Goal: Transaction & Acquisition: Purchase product/service

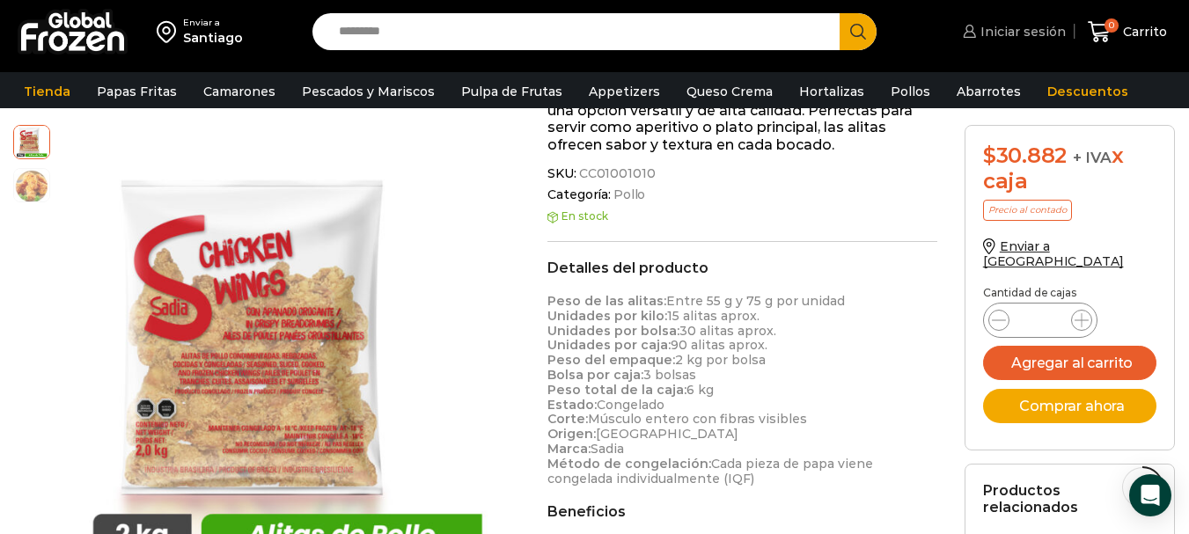
drag, startPoint x: 0, startPoint y: 0, endPoint x: 1024, endPoint y: 21, distance: 1024.3
click at [1024, 21] on link "Iniciar sesión" at bounding box center [1011, 31] width 107 height 35
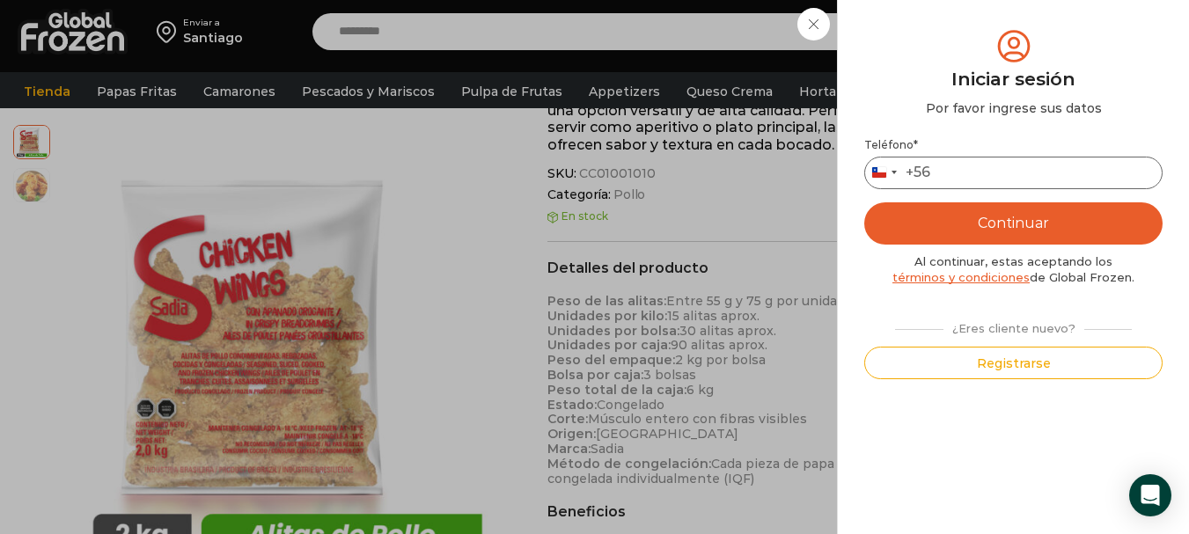
click at [976, 174] on input "Teléfono *" at bounding box center [1013, 173] width 298 height 33
type input "*********"
click at [998, 219] on button "Continuar" at bounding box center [1013, 223] width 298 height 42
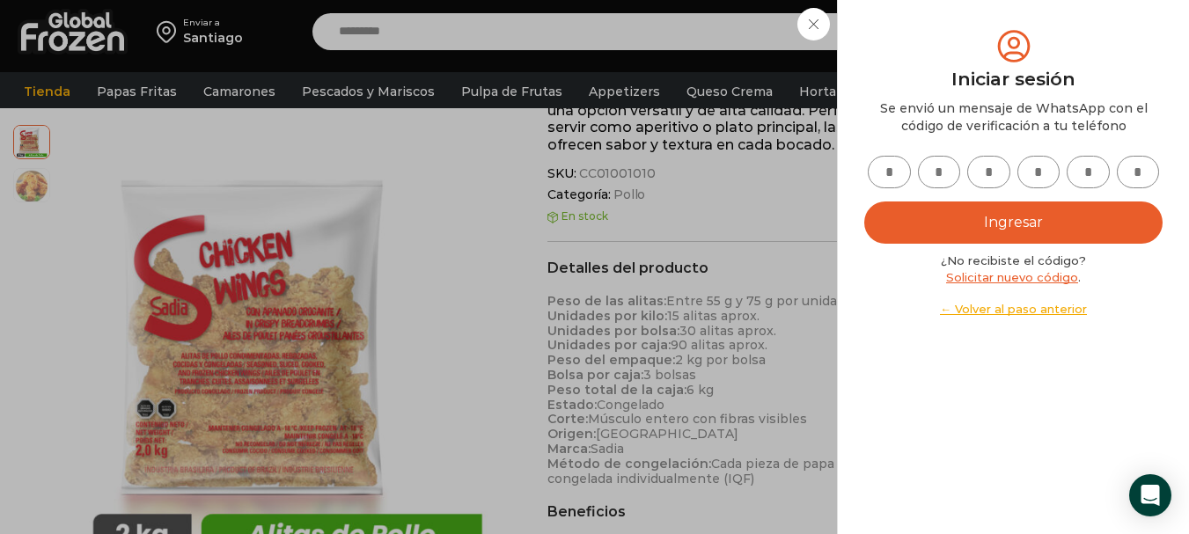
click at [894, 180] on input "text" at bounding box center [888, 172] width 43 height 33
type input "*"
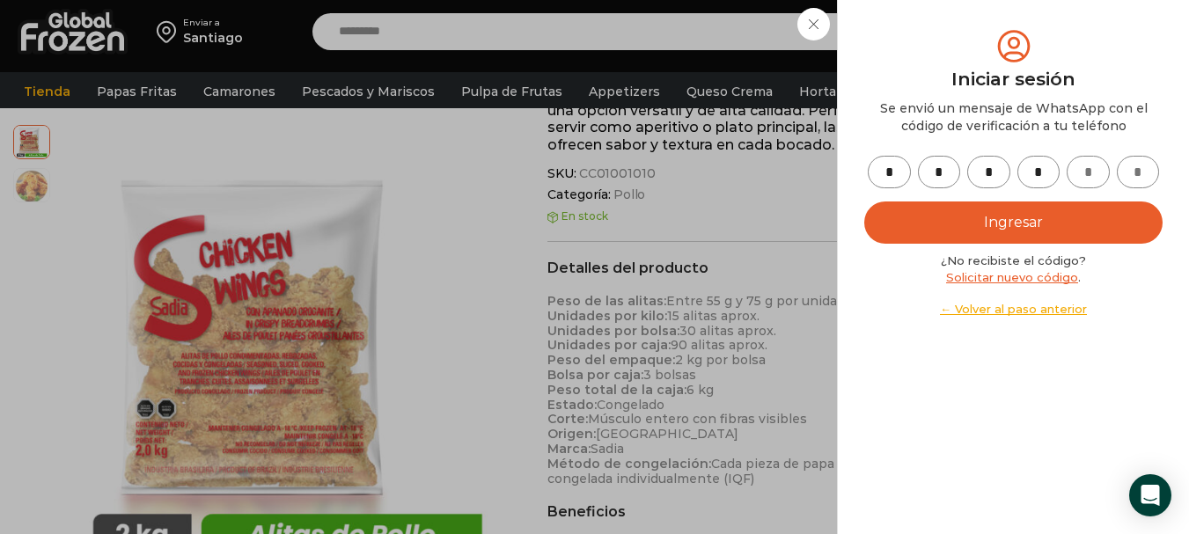
type input "*"
click at [984, 231] on button "Ingresar" at bounding box center [1013, 222] width 298 height 42
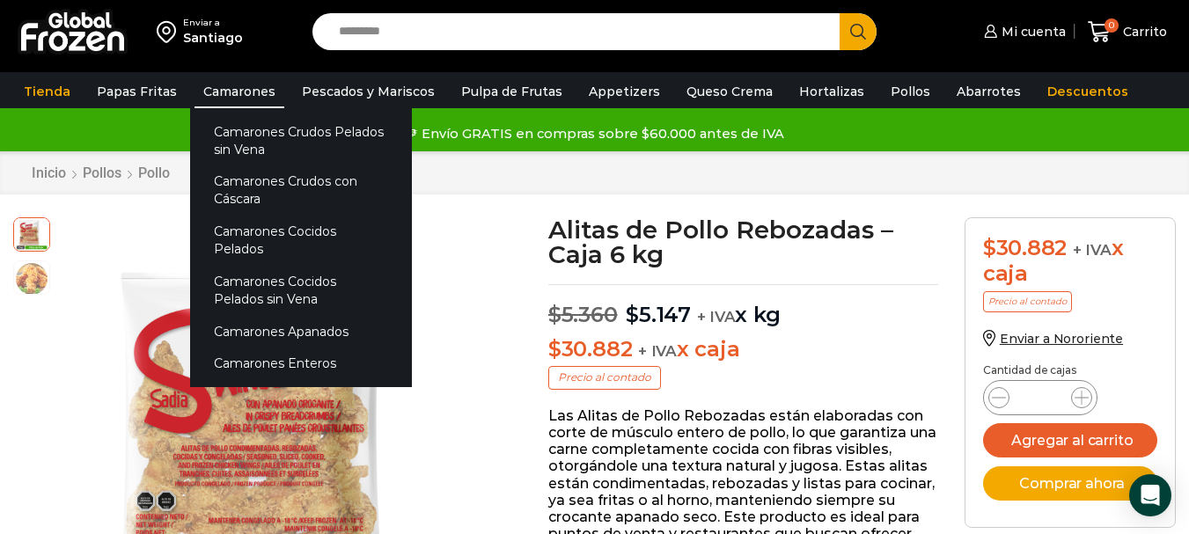
click at [259, 84] on link "Camarones" at bounding box center [239, 91] width 90 height 33
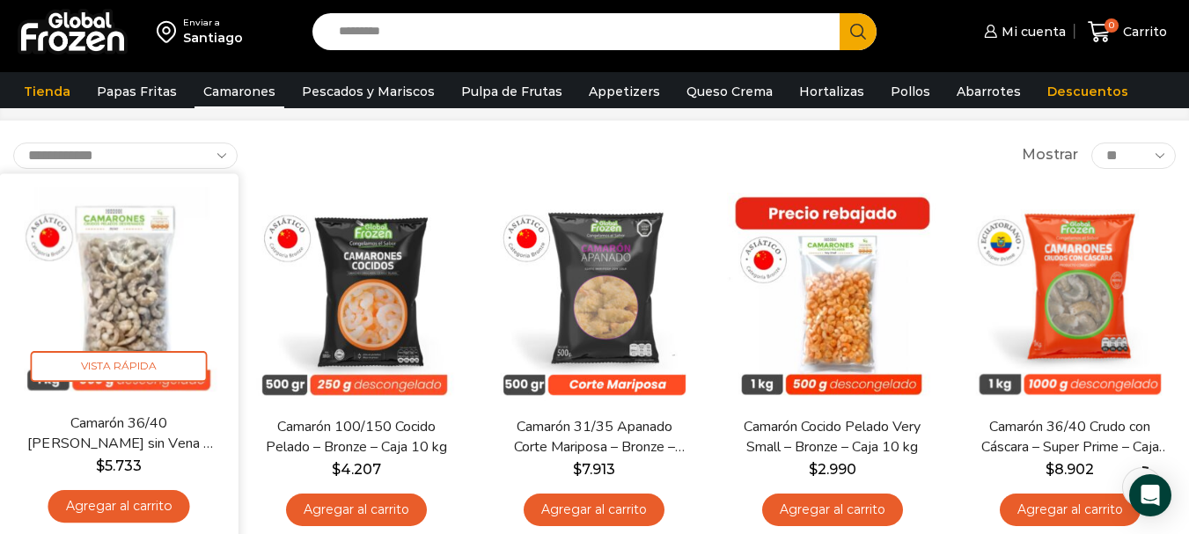
scroll to position [88, 0]
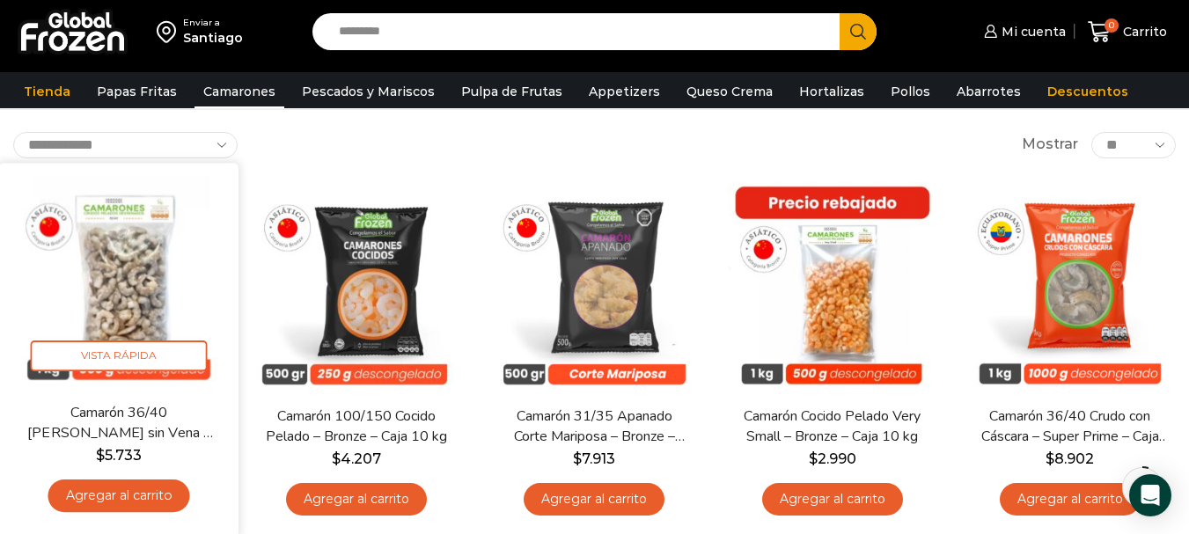
click at [159, 495] on link "Agregar al carrito" at bounding box center [119, 495] width 142 height 33
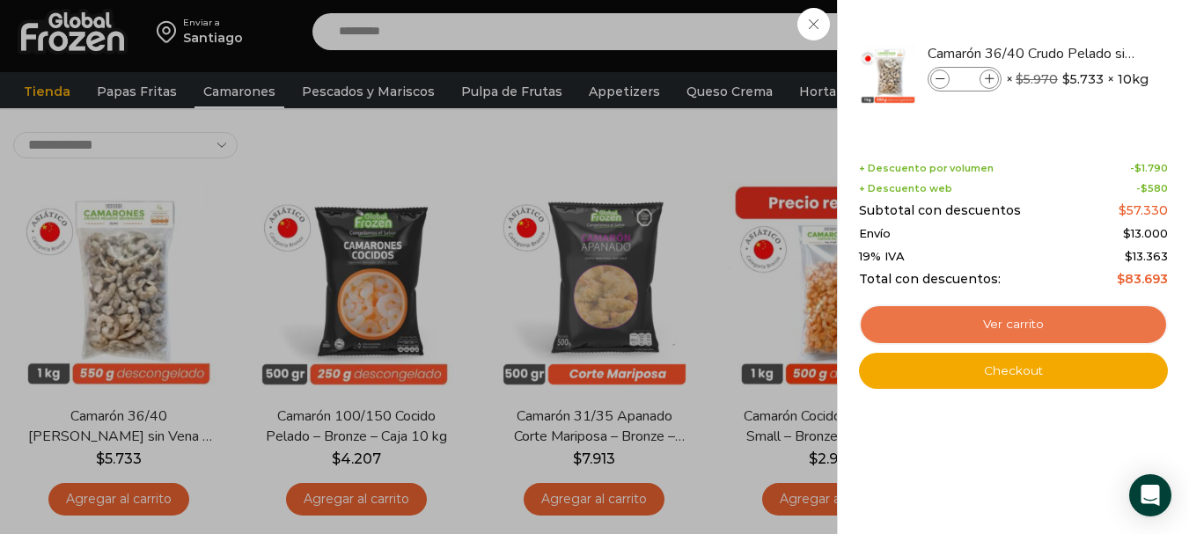
click at [1017, 318] on link "Ver carrito" at bounding box center [1013, 324] width 309 height 40
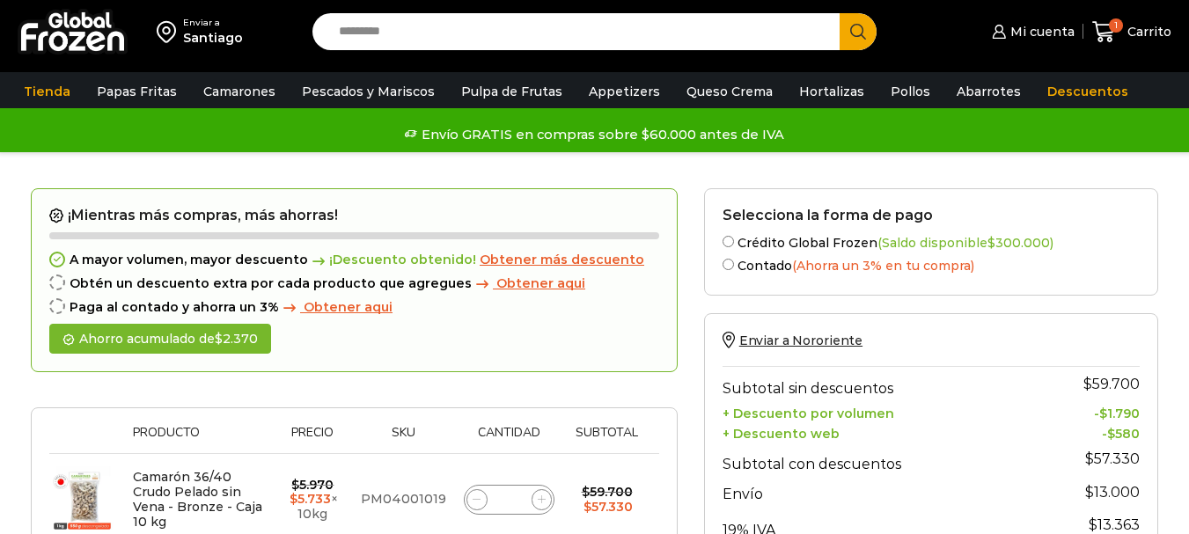
click at [538, 489] on span at bounding box center [541, 499] width 21 height 21
type input "*"
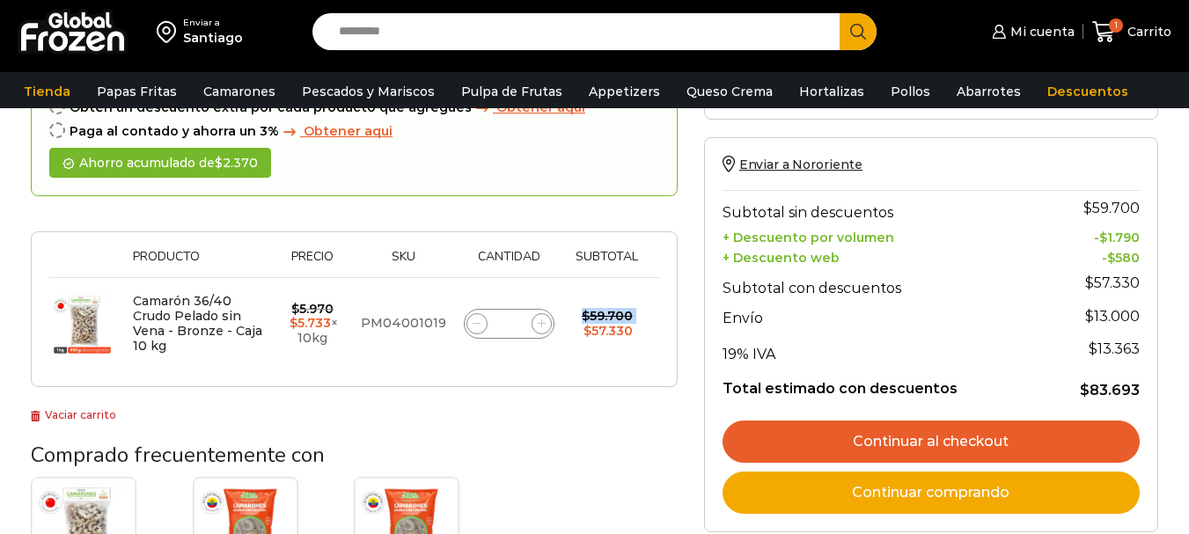
click at [538, 318] on form "¡Mientras más compras, más ahorras! A mayor volumen, mayor descuento ¡Descuento…" at bounding box center [354, 200] width 647 height 376
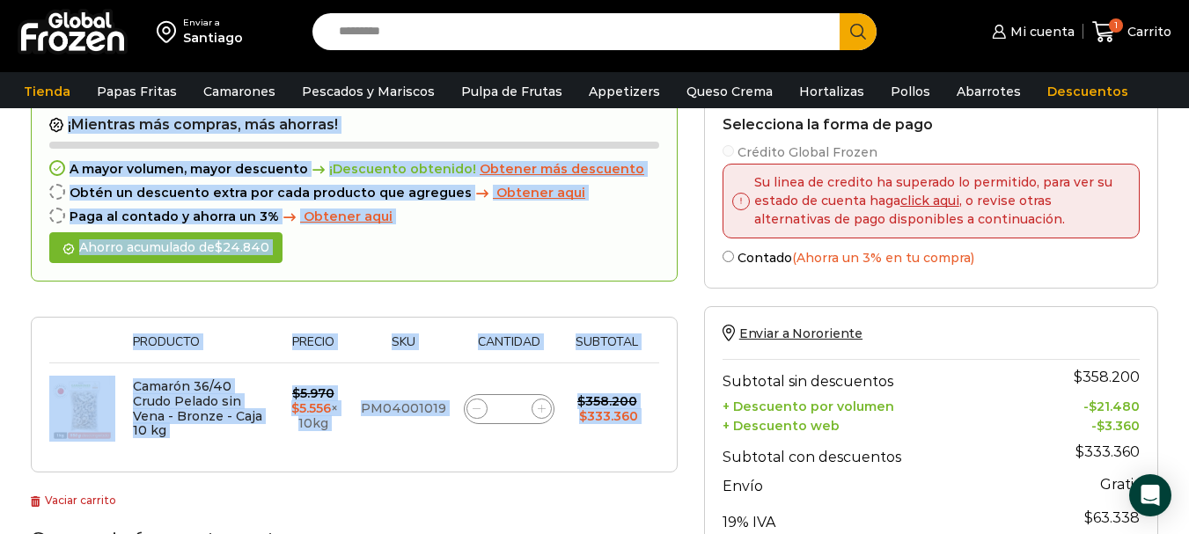
scroll to position [187, 0]
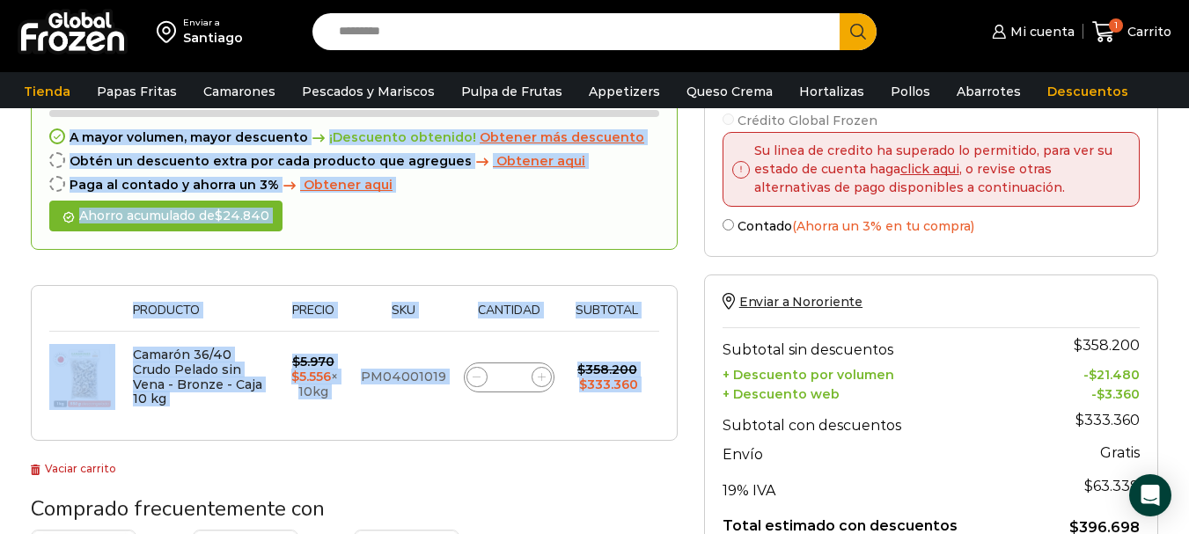
click at [536, 377] on span at bounding box center [541, 377] width 21 height 21
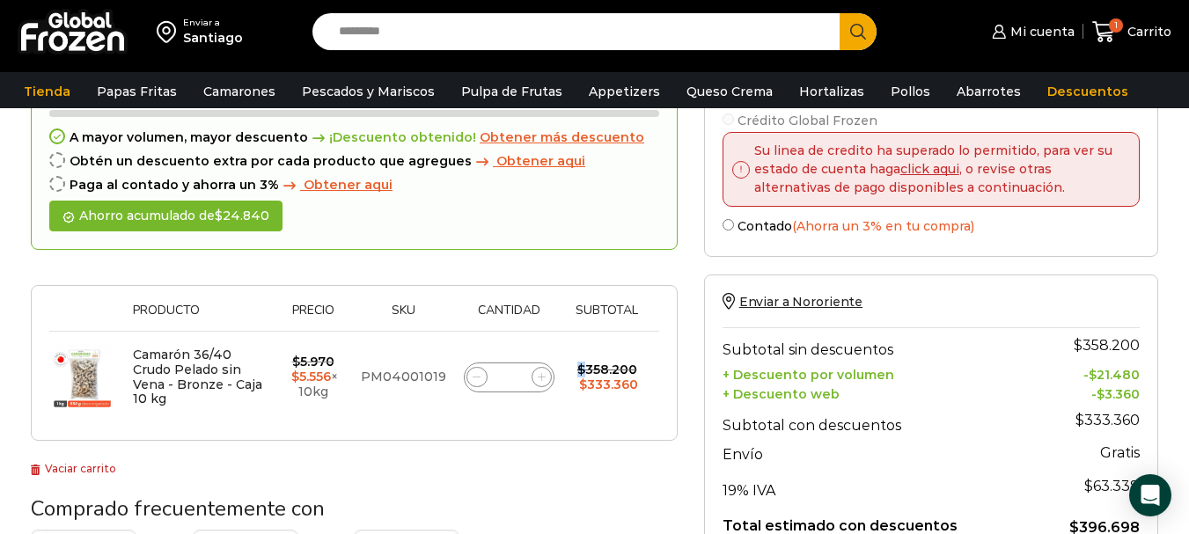
click at [536, 375] on span at bounding box center [541, 377] width 21 height 21
click at [539, 379] on icon at bounding box center [542, 377] width 8 height 8
type input "*"
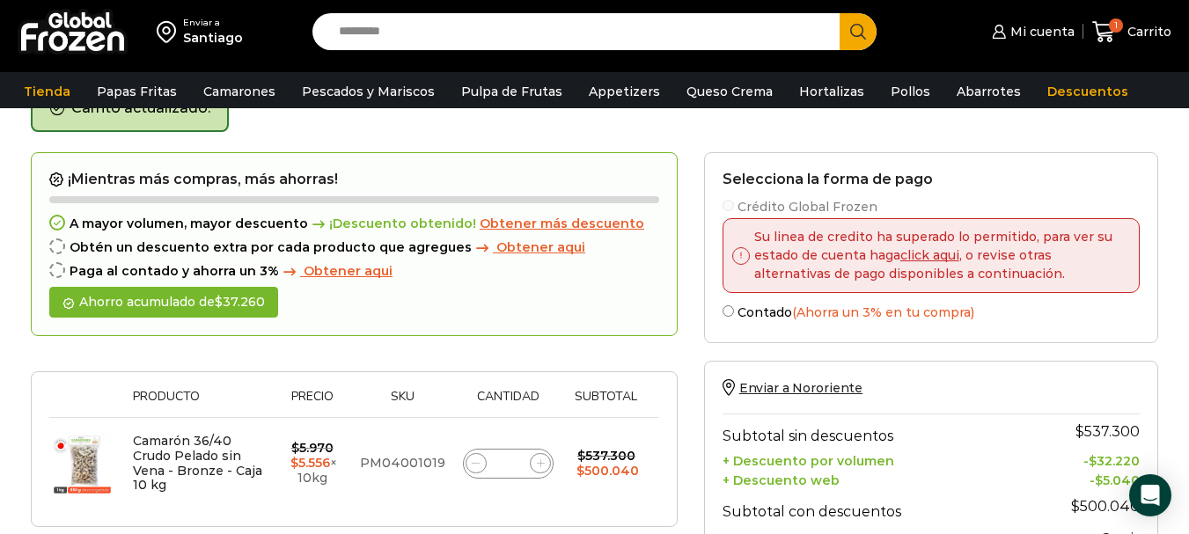
scroll to position [99, 0]
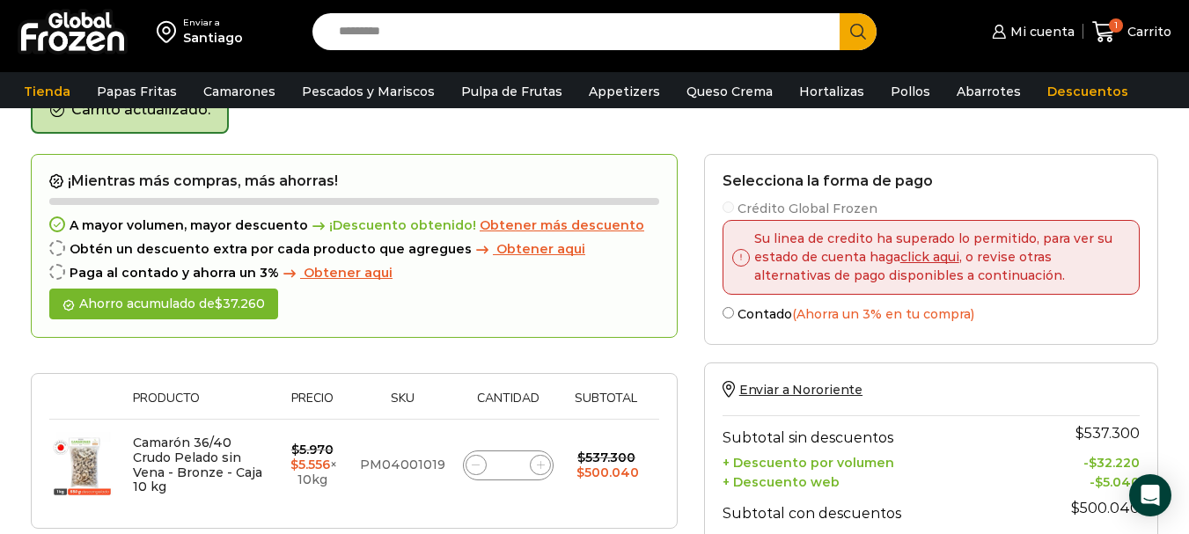
click at [541, 469] on icon at bounding box center [541, 465] width 8 height 8
type input "**"
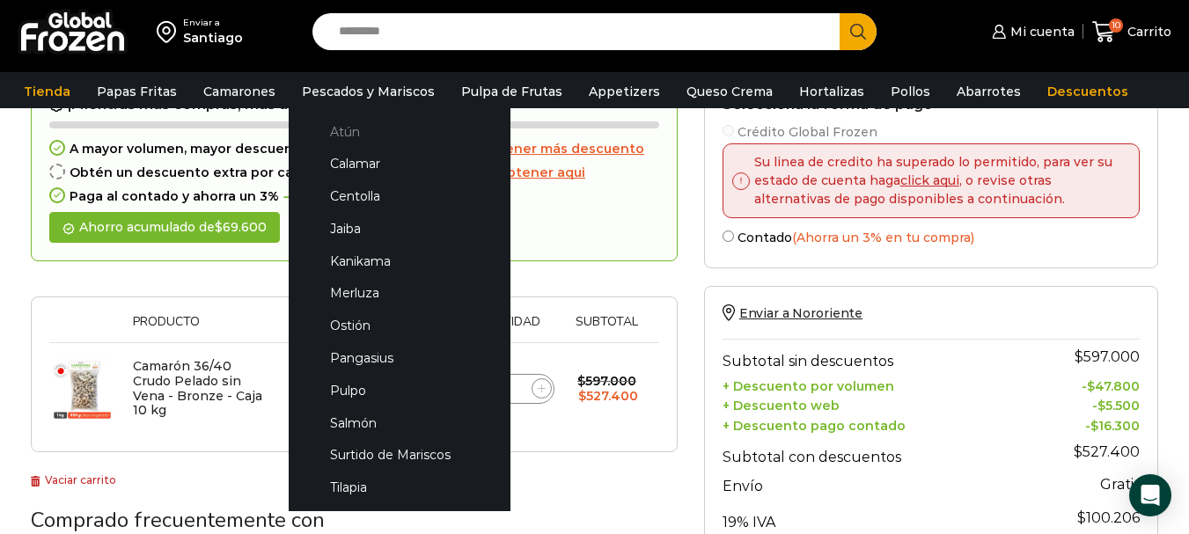
click at [327, 121] on link "Atún" at bounding box center [399, 131] width 187 height 33
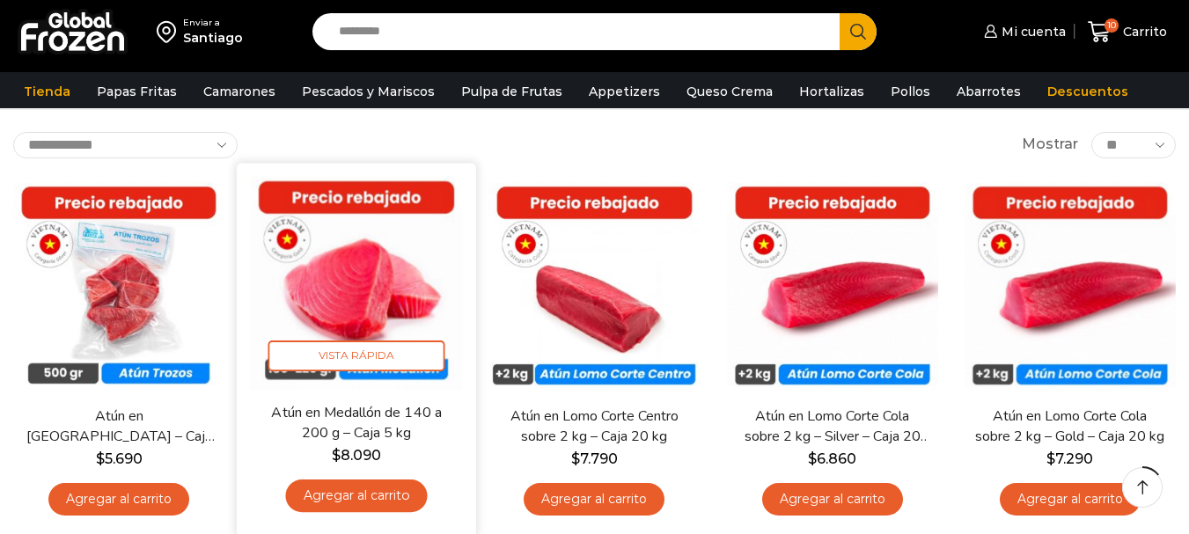
click at [400, 483] on link "Agregar al carrito" at bounding box center [357, 495] width 142 height 33
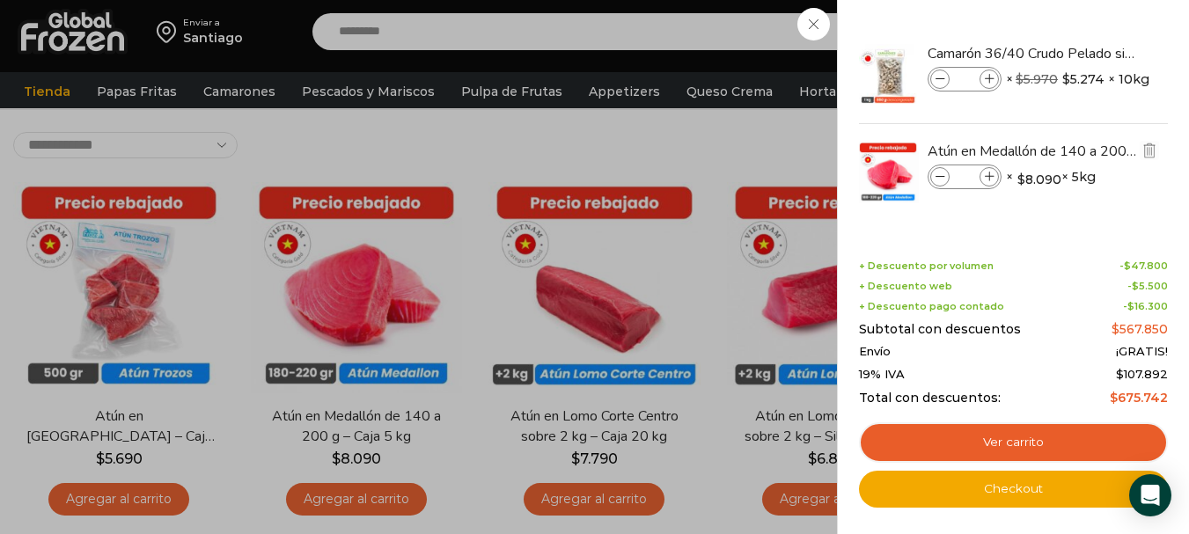
click at [984, 182] on span at bounding box center [988, 176] width 19 height 19
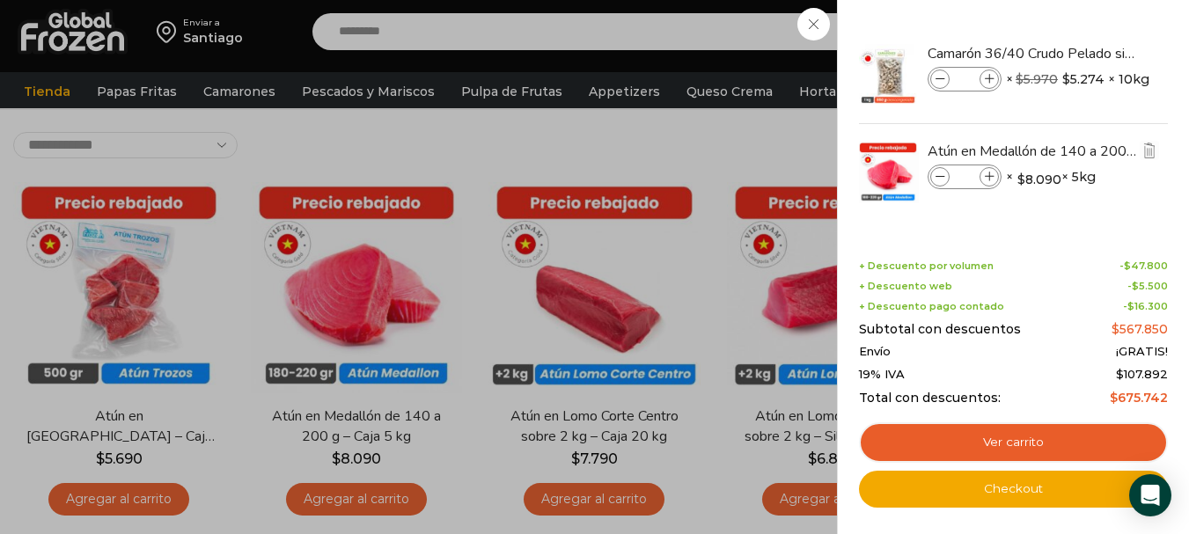
click at [984, 182] on span at bounding box center [988, 176] width 19 height 19
click at [985, 180] on icon at bounding box center [990, 177] width 10 height 10
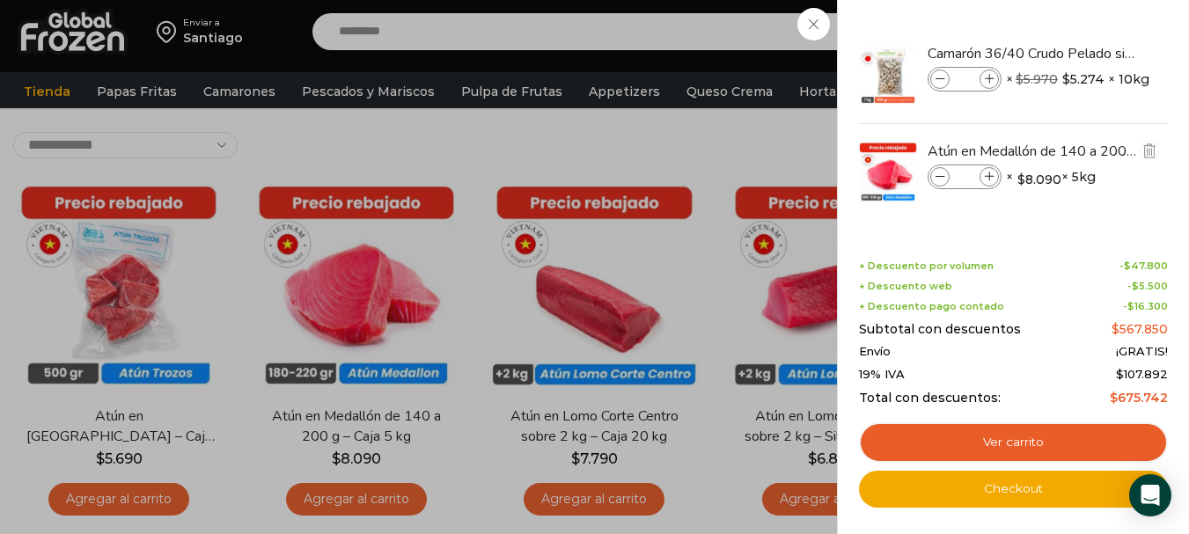
click at [985, 179] on icon at bounding box center [990, 177] width 10 height 10
type input "**"
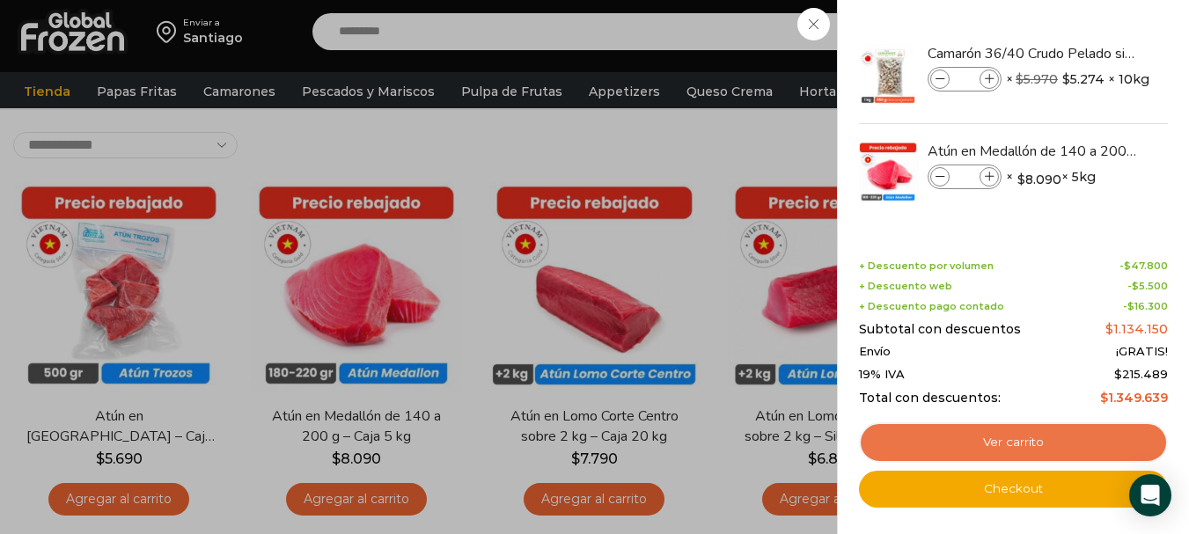
click at [1021, 436] on link "Ver carrito" at bounding box center [1013, 442] width 309 height 40
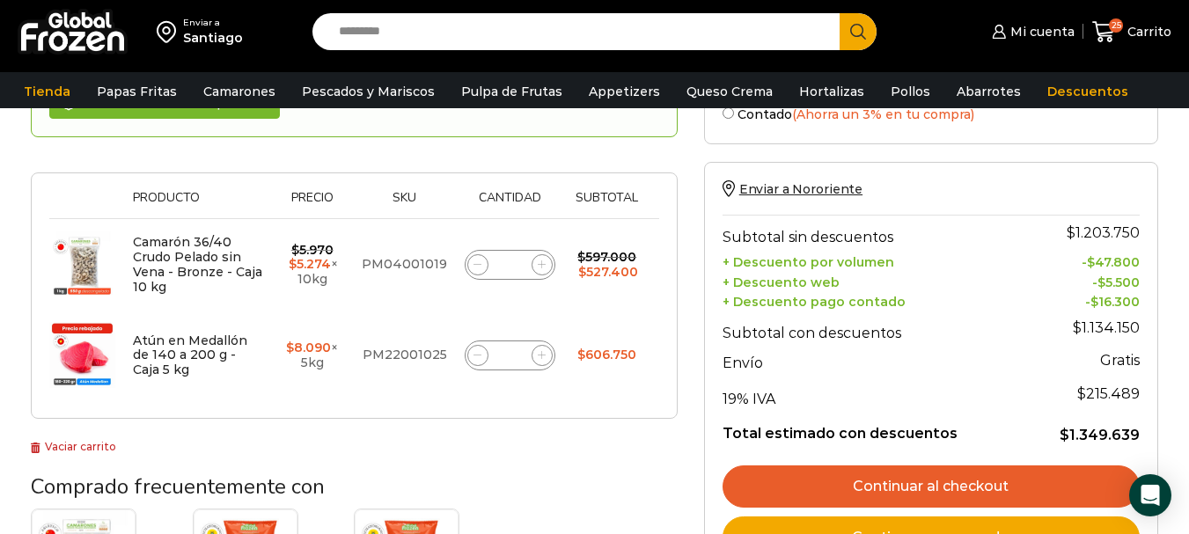
scroll to position [264, 0]
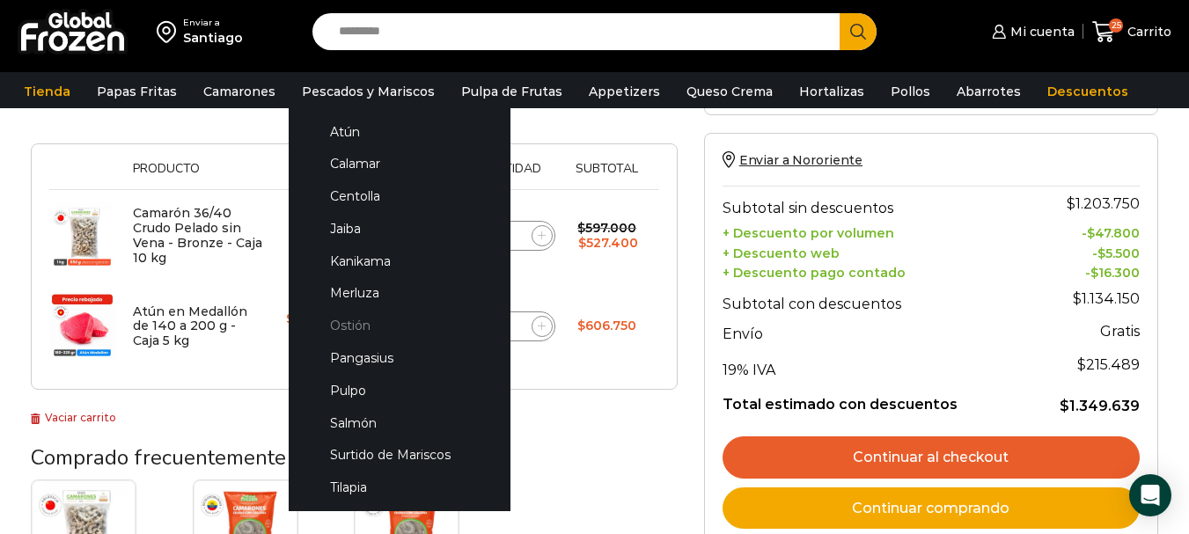
click at [348, 320] on link "Ostión" at bounding box center [399, 326] width 187 height 33
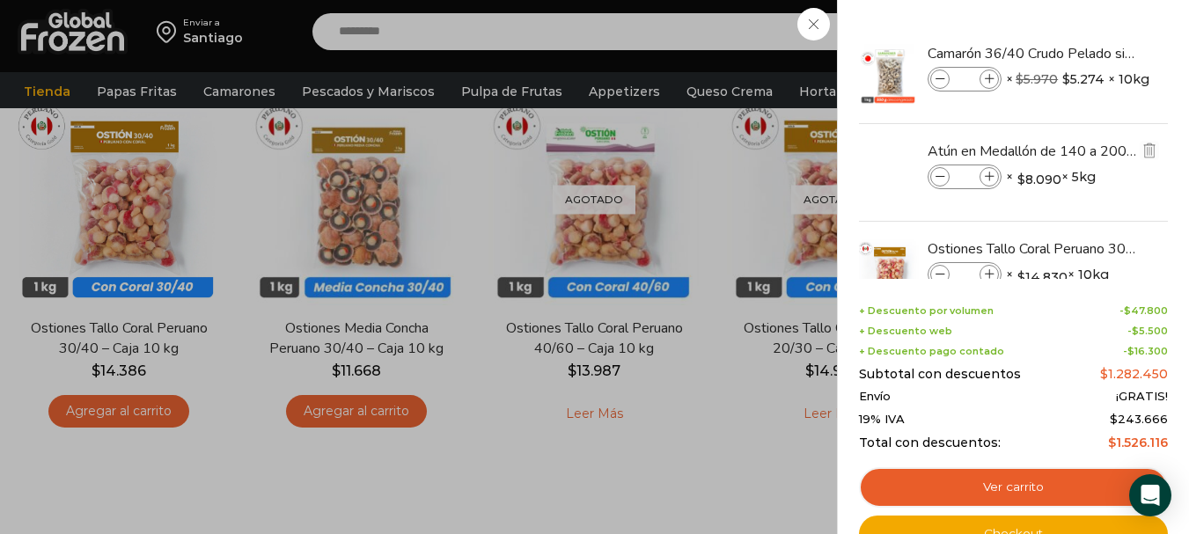
scroll to position [53, 0]
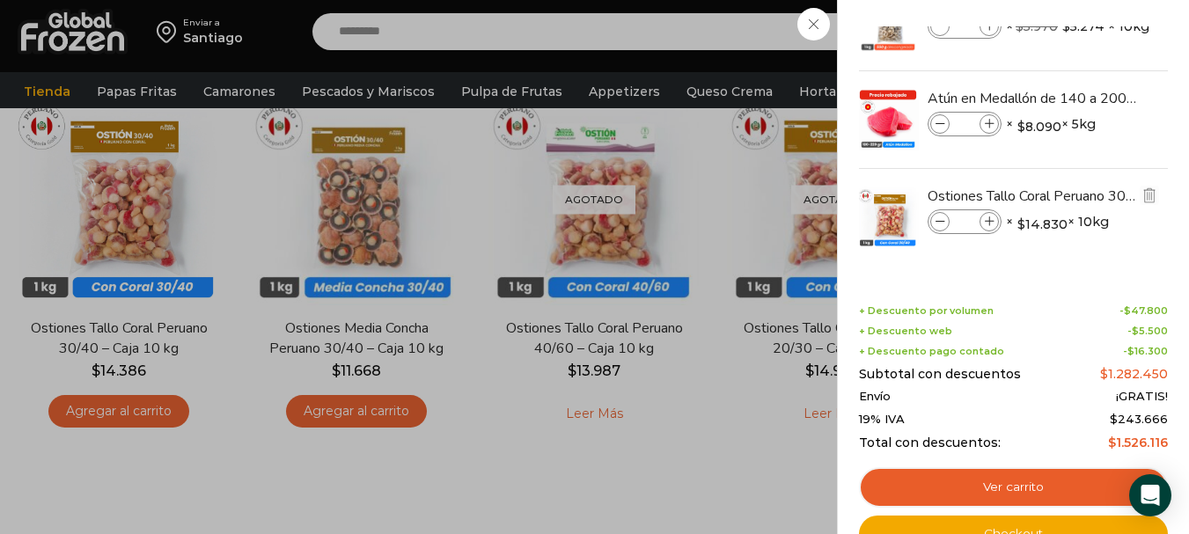
click at [987, 221] on icon at bounding box center [990, 222] width 10 height 10
click at [987, 220] on icon at bounding box center [990, 222] width 10 height 10
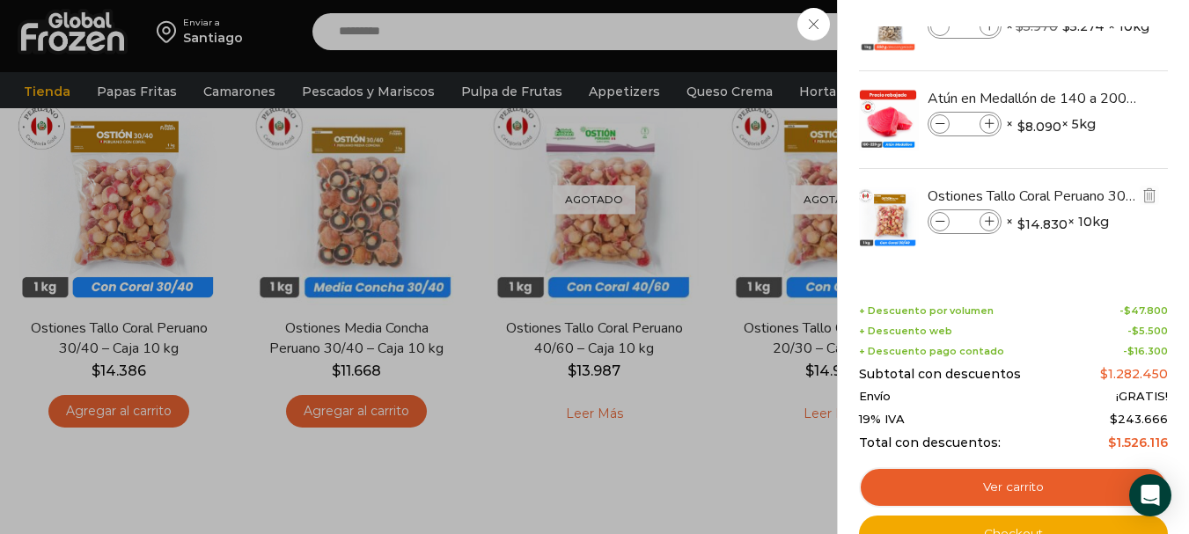
click at [987, 220] on icon at bounding box center [990, 222] width 10 height 10
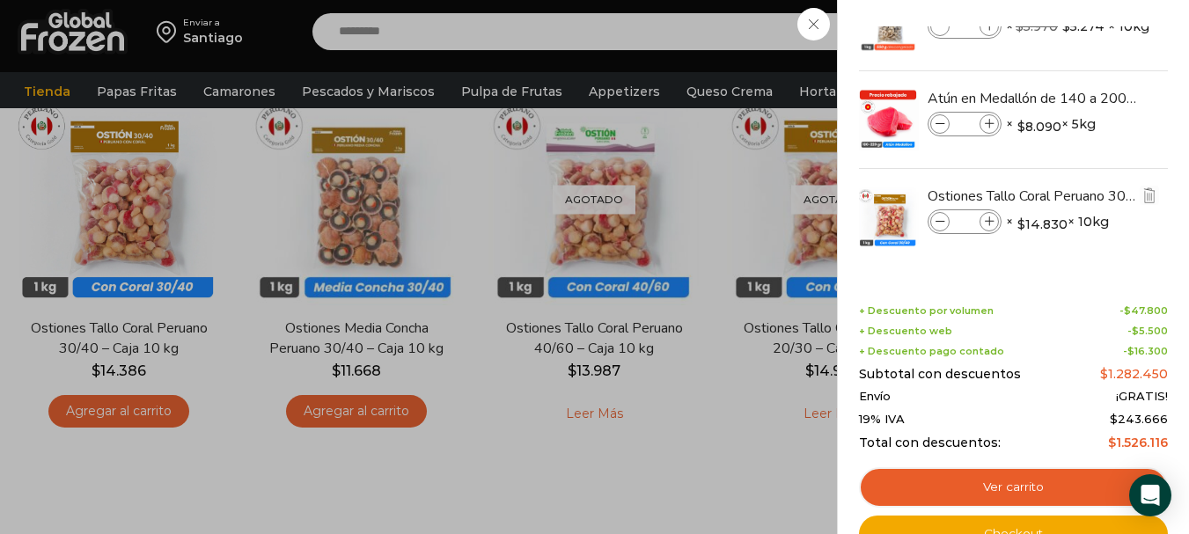
click at [935, 224] on span at bounding box center [939, 221] width 19 height 19
type input "**"
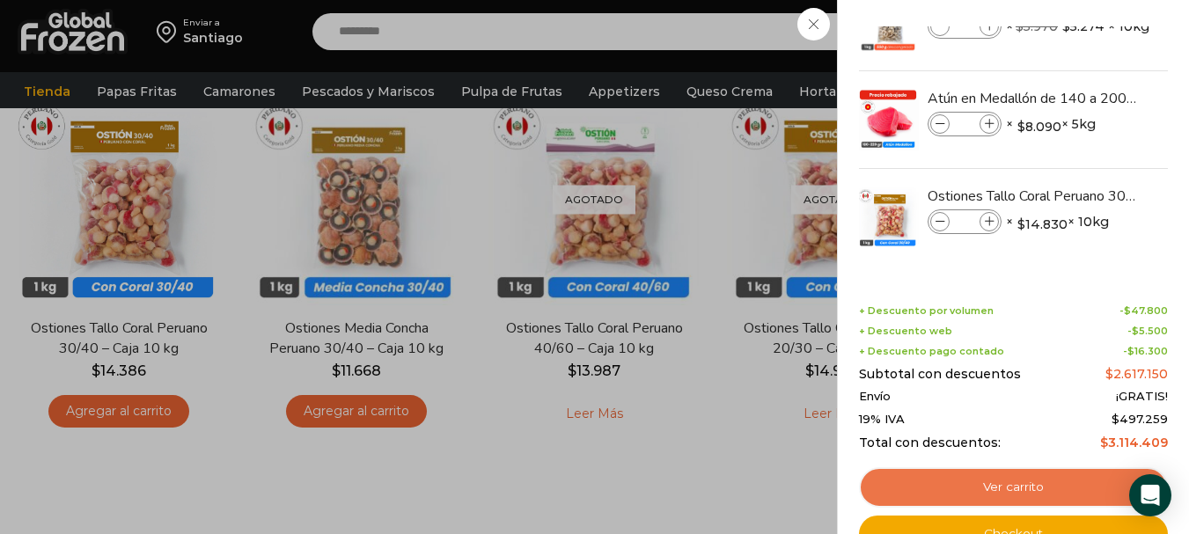
click at [1007, 472] on link "Ver carrito" at bounding box center [1013, 487] width 309 height 40
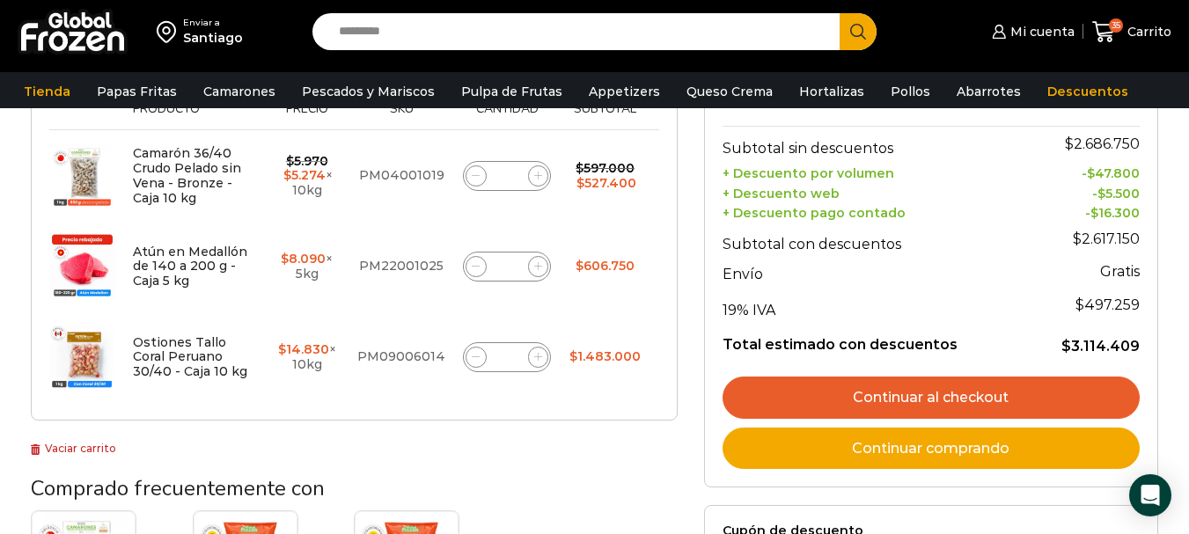
scroll to position [440, 0]
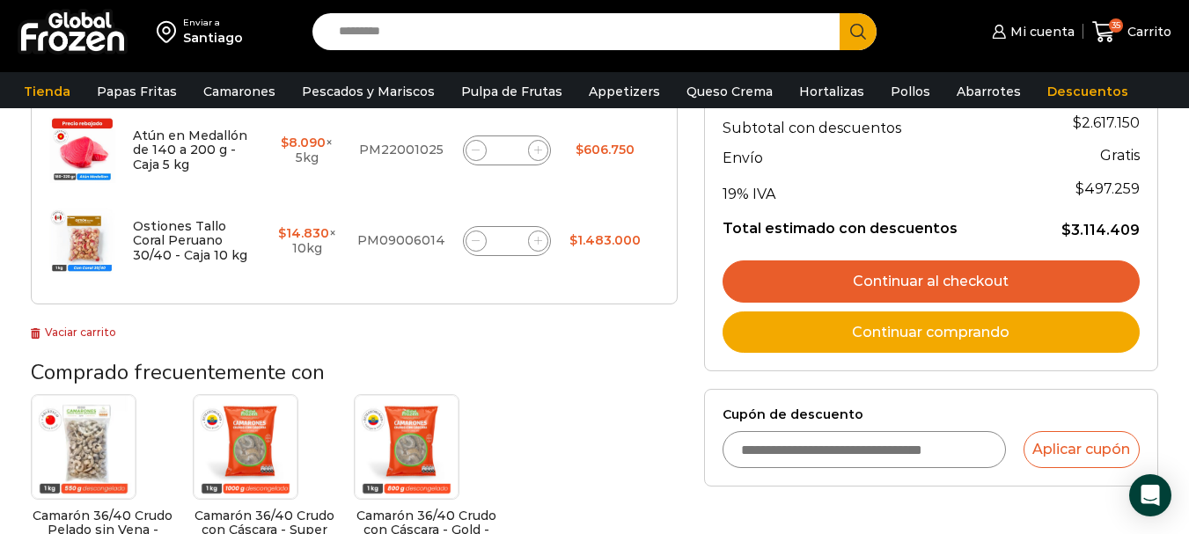
click at [754, 452] on input "Cupón de descuento" at bounding box center [863, 449] width 283 height 37
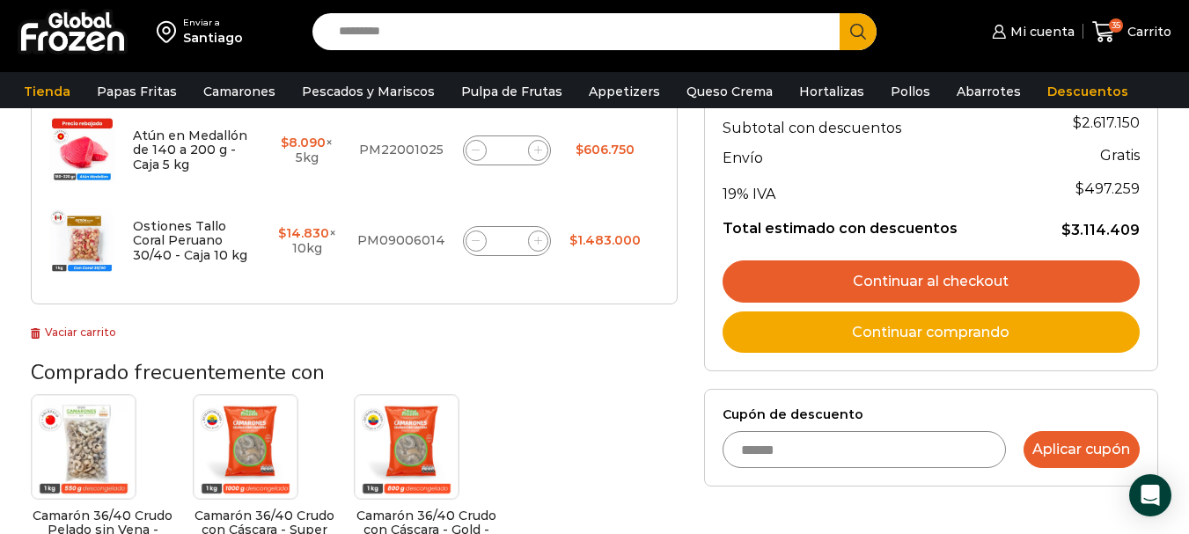
type input "******"
click at [1054, 462] on button "Aplicar cupón" at bounding box center [1081, 449] width 116 height 37
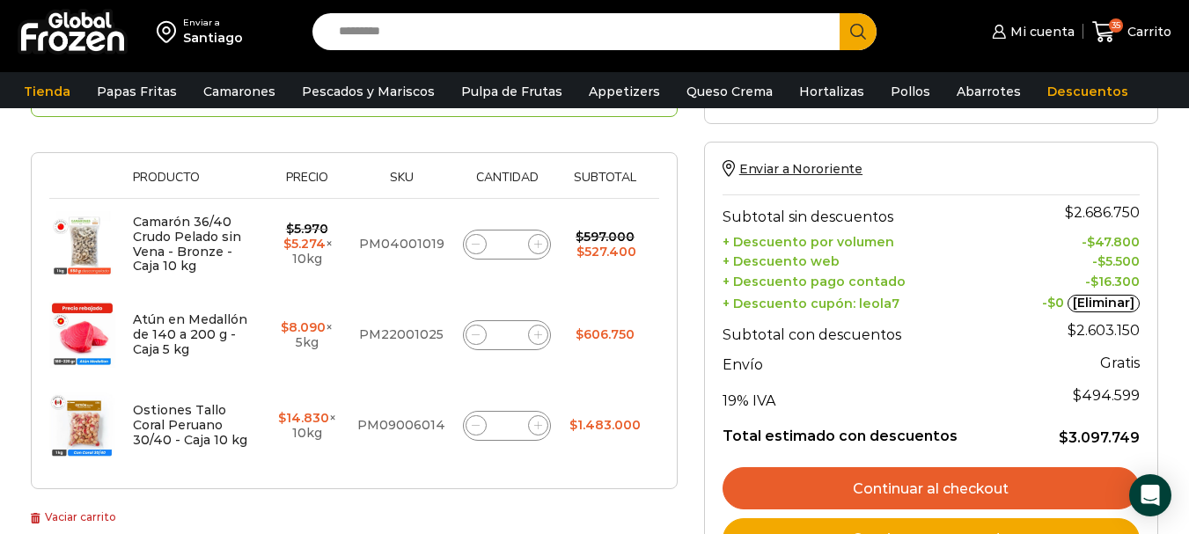
scroll to position [352, 0]
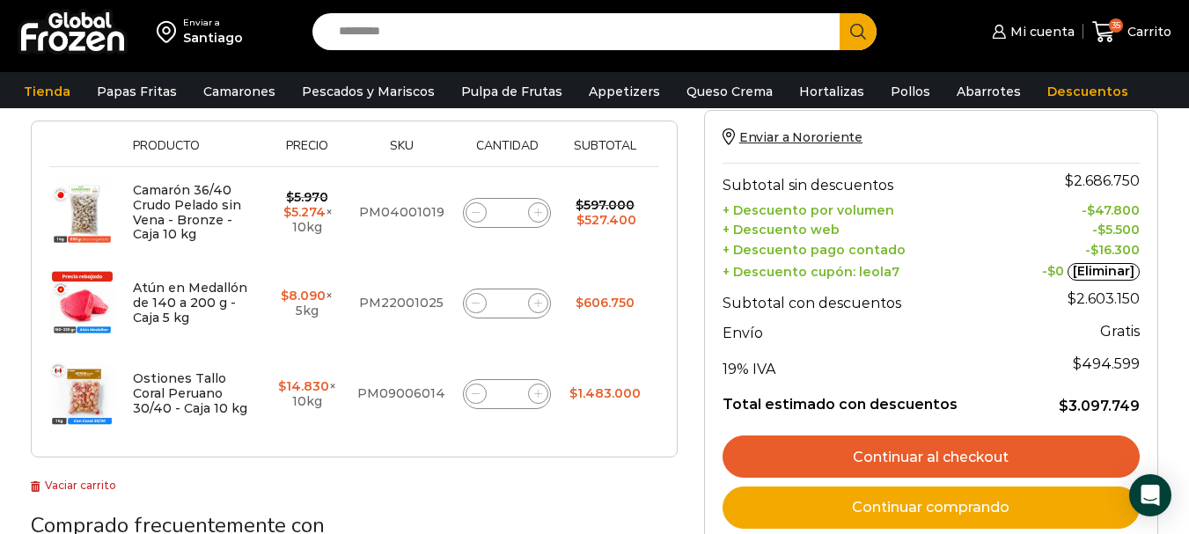
click at [1074, 273] on link "[Eliminar]" at bounding box center [1103, 272] width 72 height 18
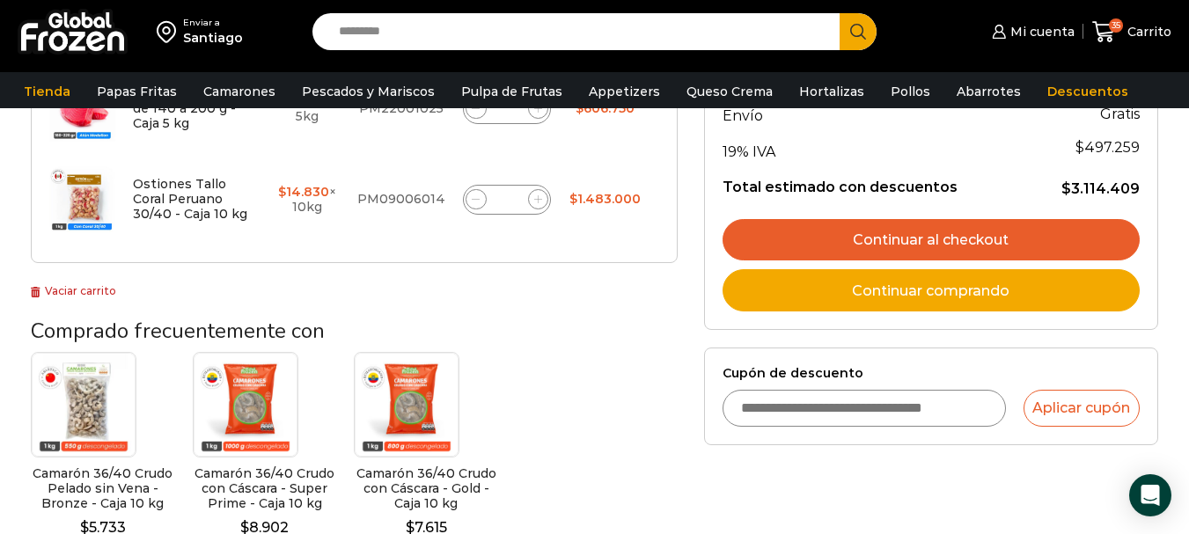
scroll to position [646, 0]
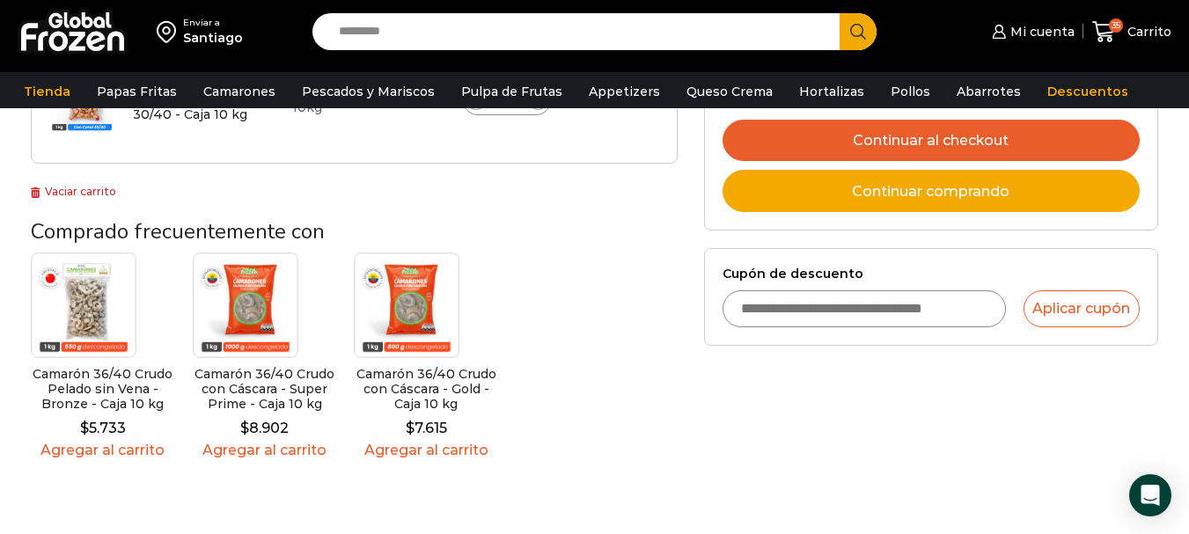
click at [822, 316] on input "Cupón de descuento" at bounding box center [863, 308] width 283 height 37
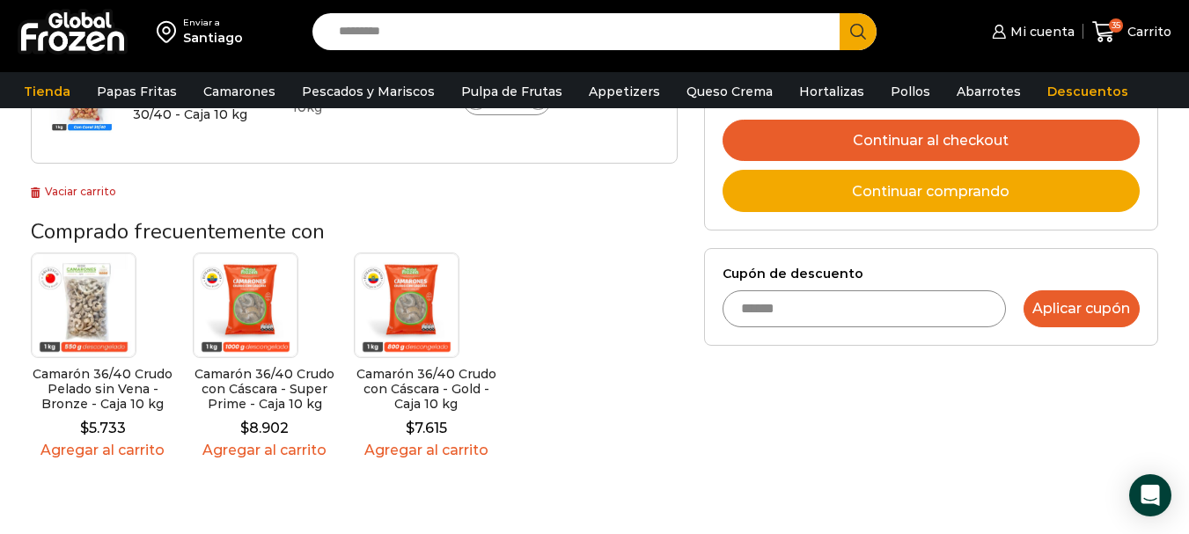
type input "******"
click at [1129, 304] on button "Aplicar cupón" at bounding box center [1081, 308] width 116 height 37
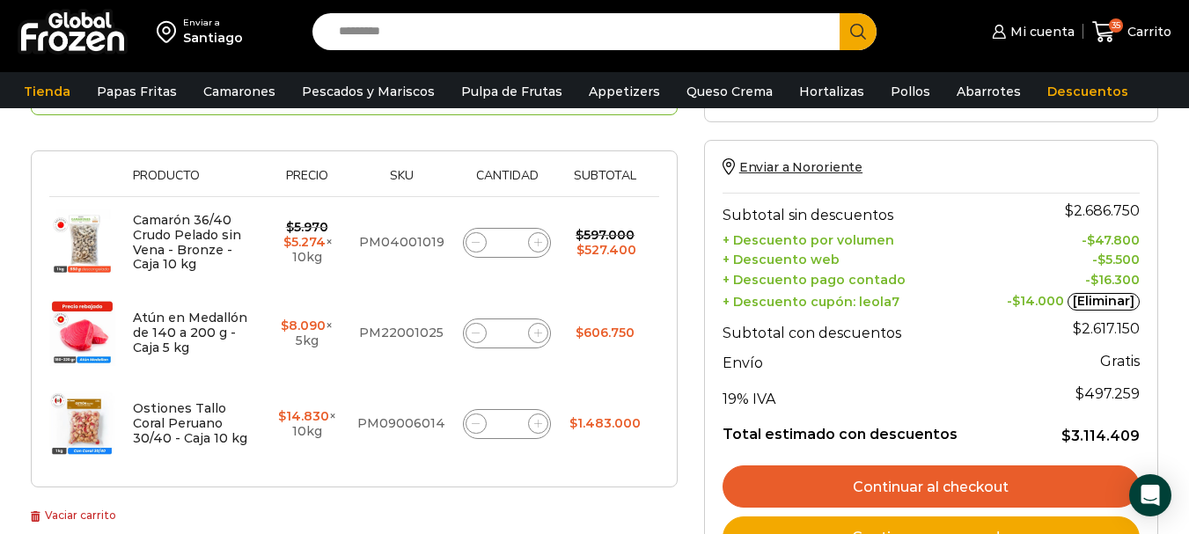
scroll to position [308, 0]
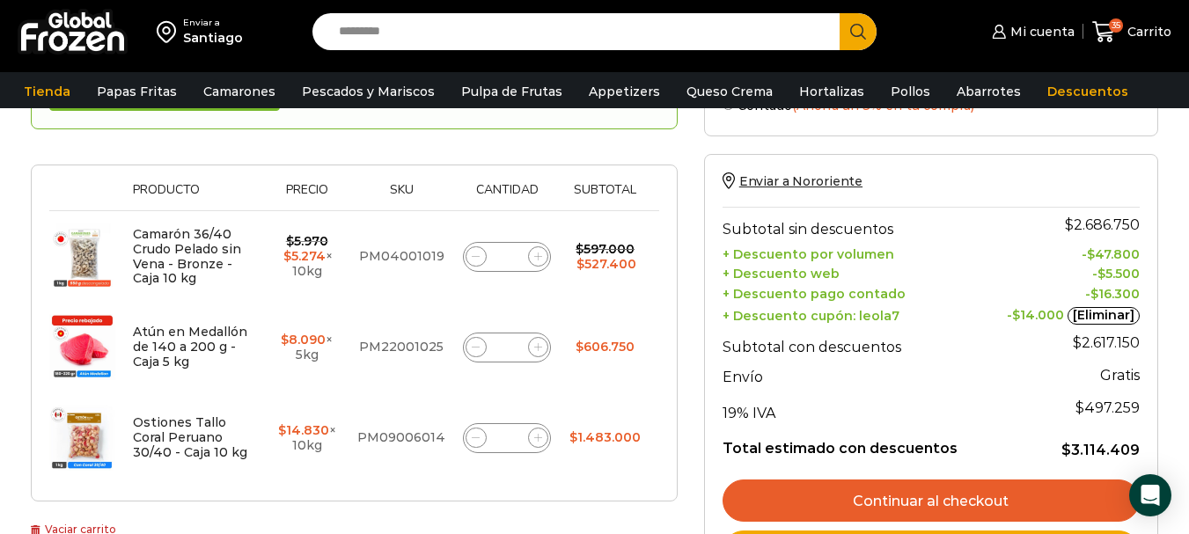
click at [477, 353] on span at bounding box center [475, 347] width 21 height 21
type input "**"
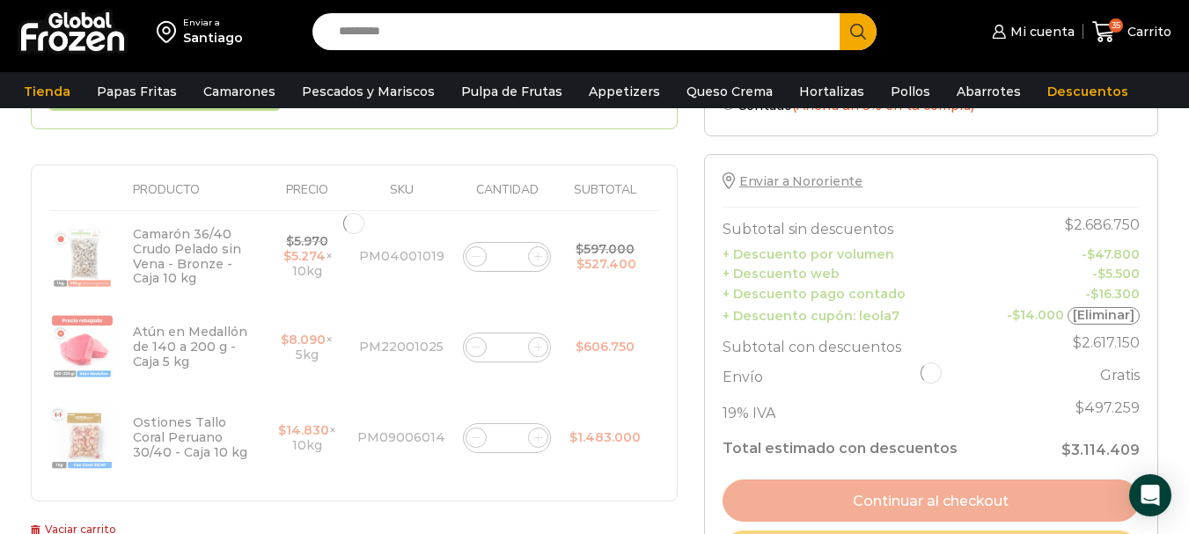
click at [477, 353] on div at bounding box center [354, 223] width 647 height 557
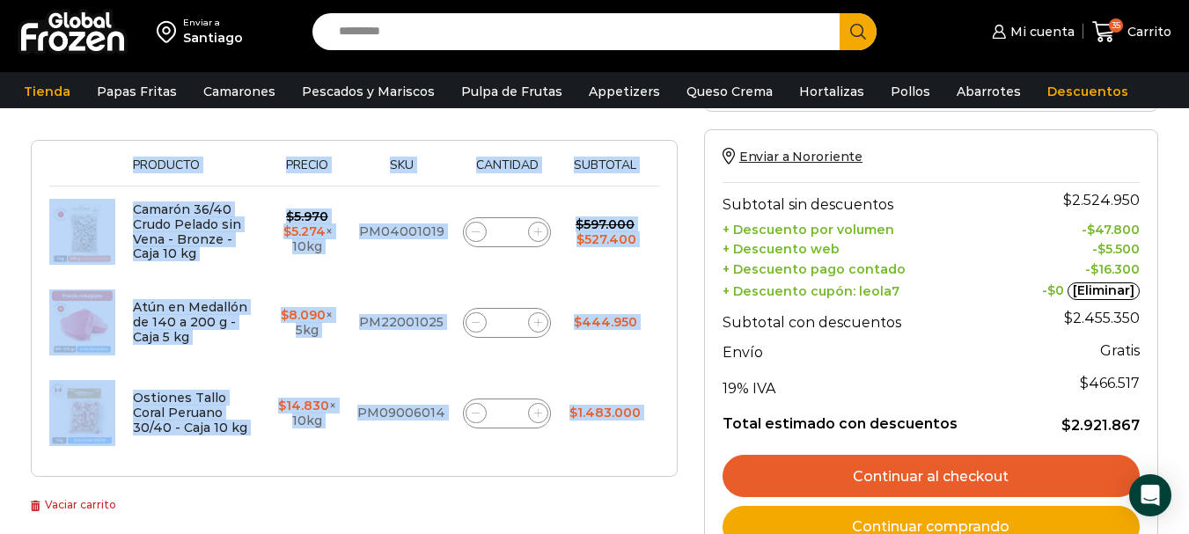
scroll to position [363, 0]
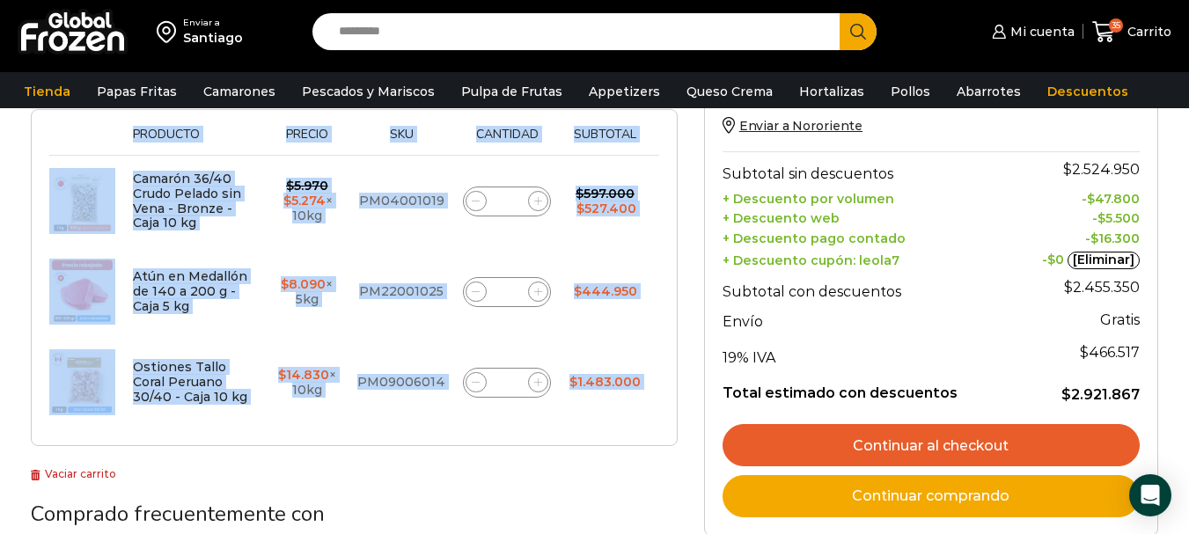
click at [475, 292] on icon at bounding box center [476, 292] width 8 height 8
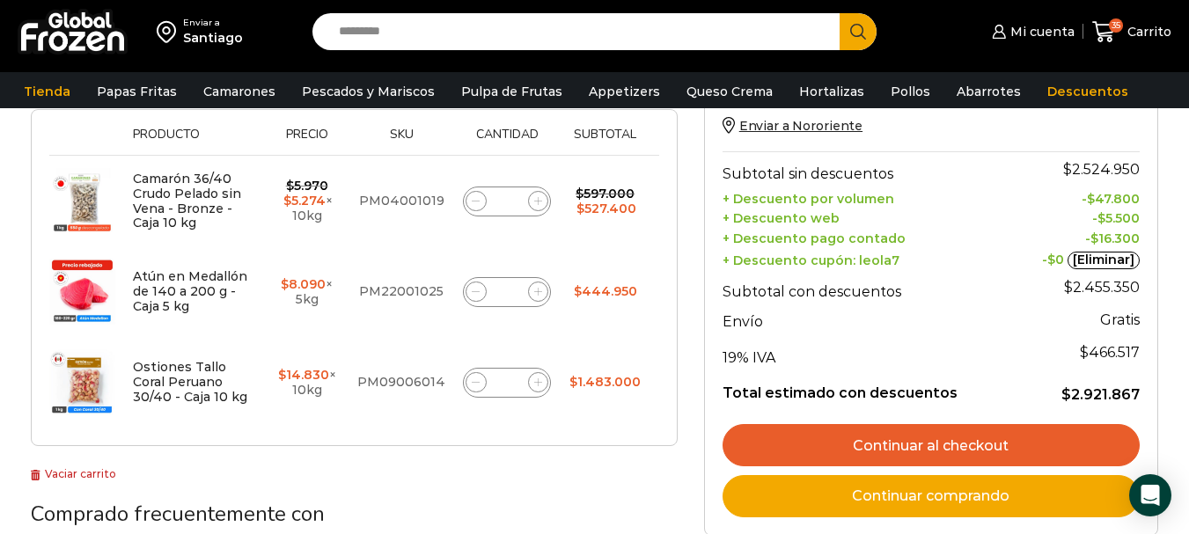
click at [475, 292] on icon at bounding box center [476, 292] width 8 height 8
click at [475, 293] on icon at bounding box center [476, 292] width 8 height 8
type input "*"
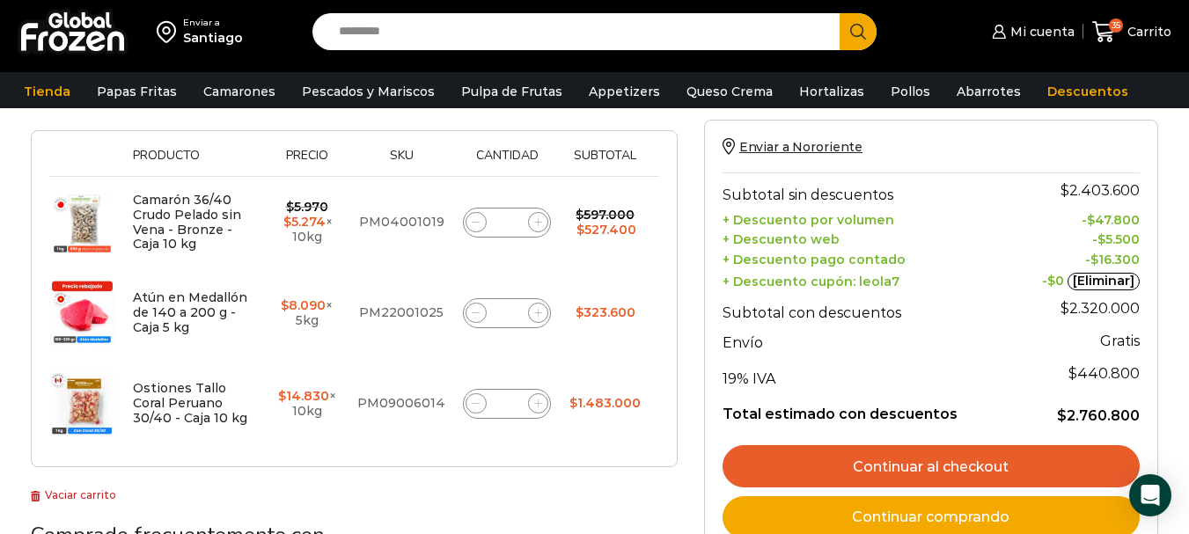
scroll to position [362, 0]
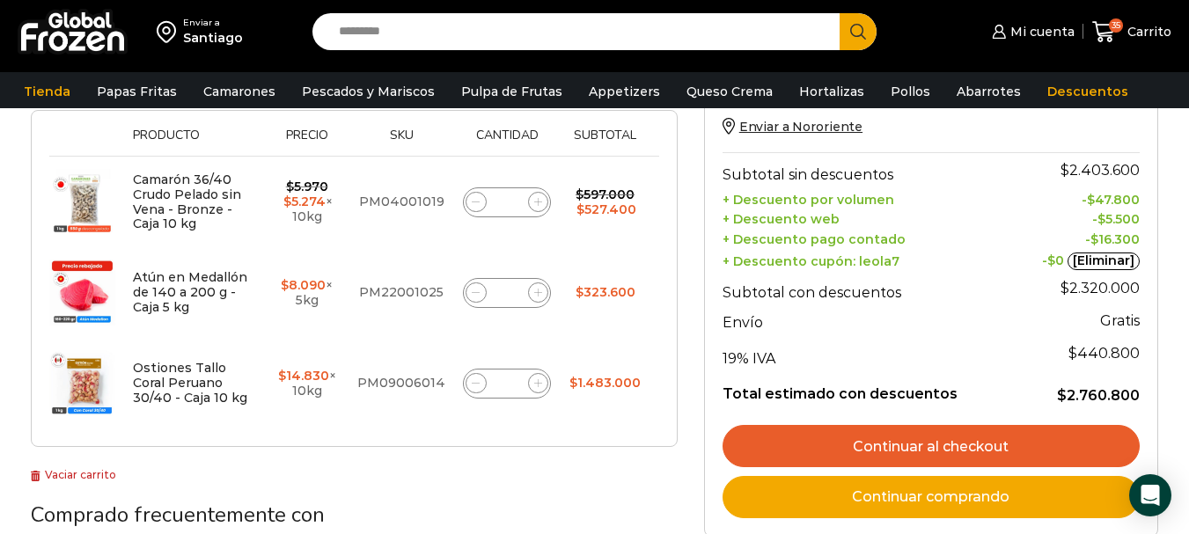
click at [473, 298] on span at bounding box center [475, 292] width 21 height 21
click at [474, 299] on span at bounding box center [475, 292] width 21 height 21
type input "*"
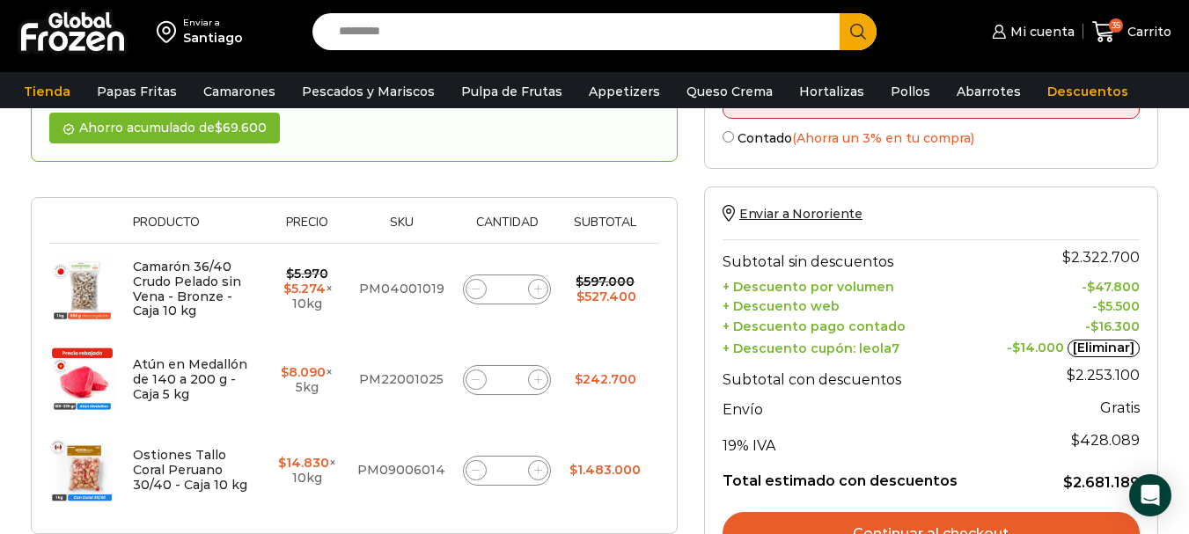
scroll to position [363, 0]
